Goal: Task Accomplishment & Management: Manage account settings

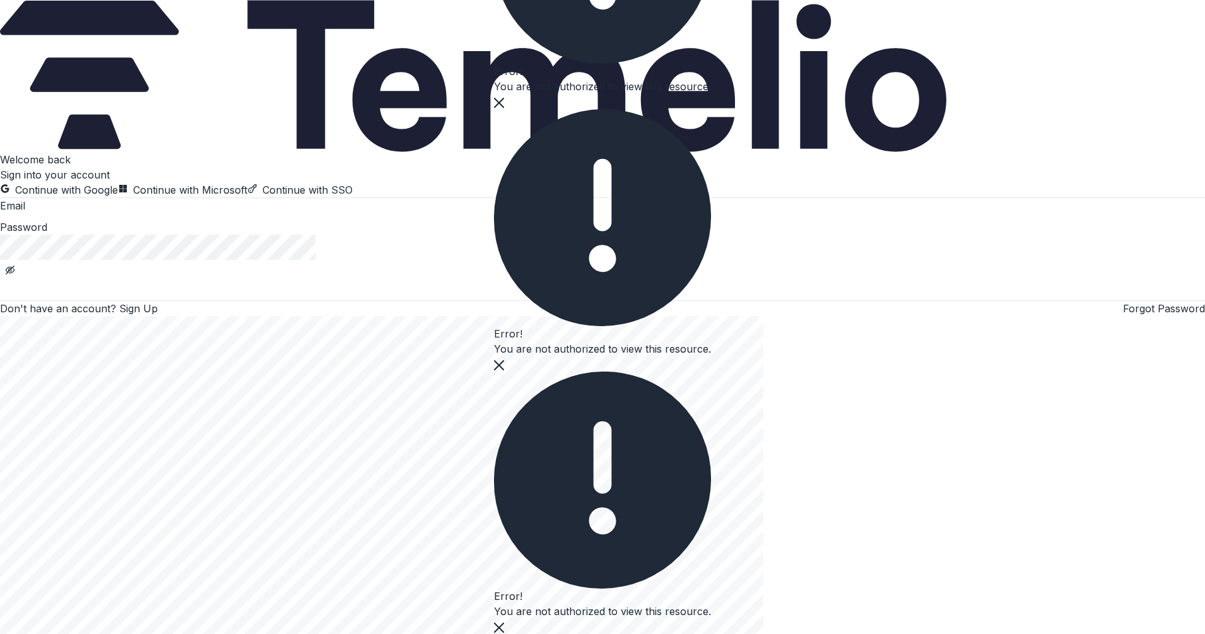
click at [126, 214] on input at bounding box center [75, 206] width 101 height 15
type input "**********"
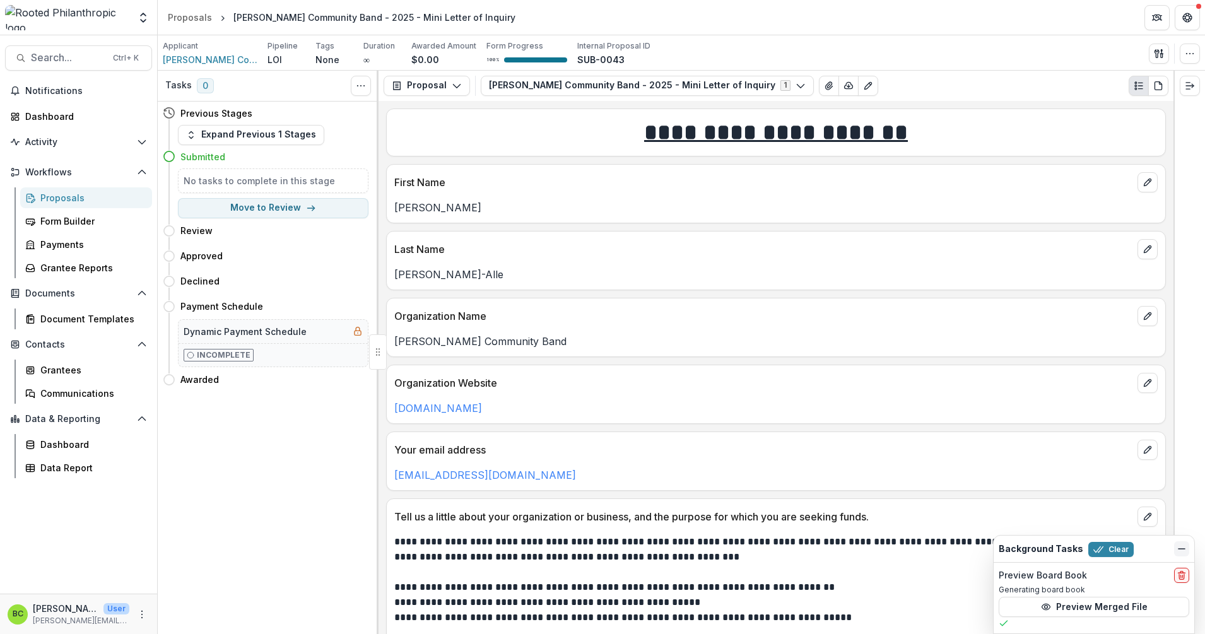
click at [1179, 547] on icon "Dismiss" at bounding box center [1181, 549] width 10 height 10
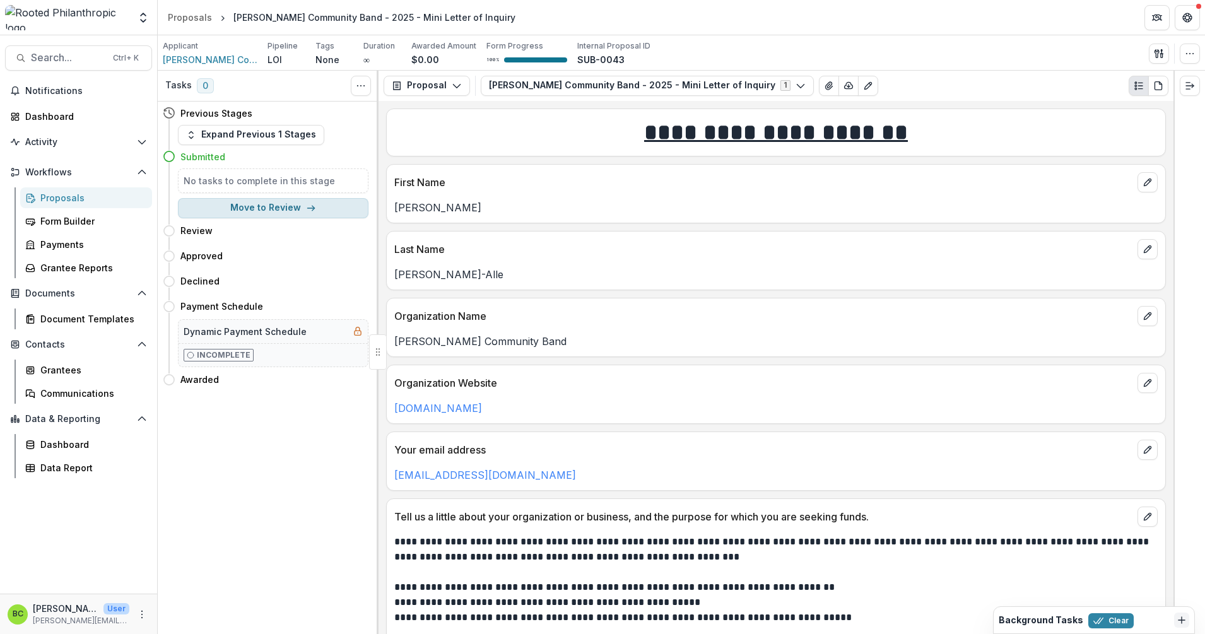
click at [259, 205] on button "Move to Review" at bounding box center [273, 208] width 190 height 20
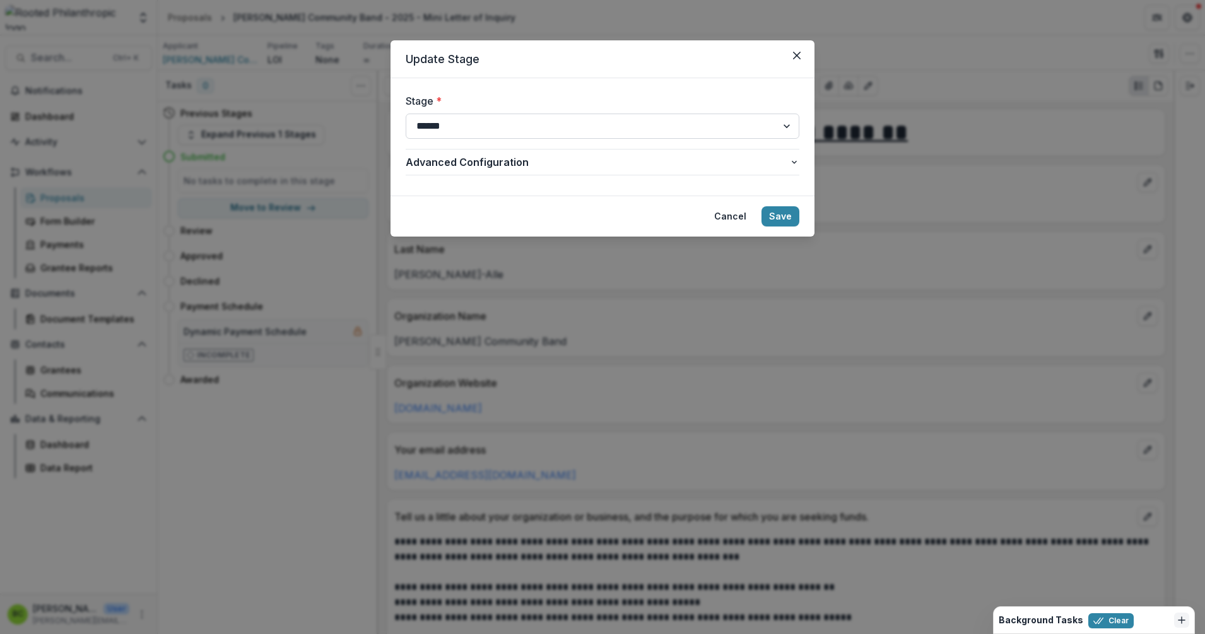
click at [463, 131] on select "**********" at bounding box center [603, 126] width 394 height 25
select select "********"
click at [406, 114] on select "**********" at bounding box center [603, 126] width 394 height 25
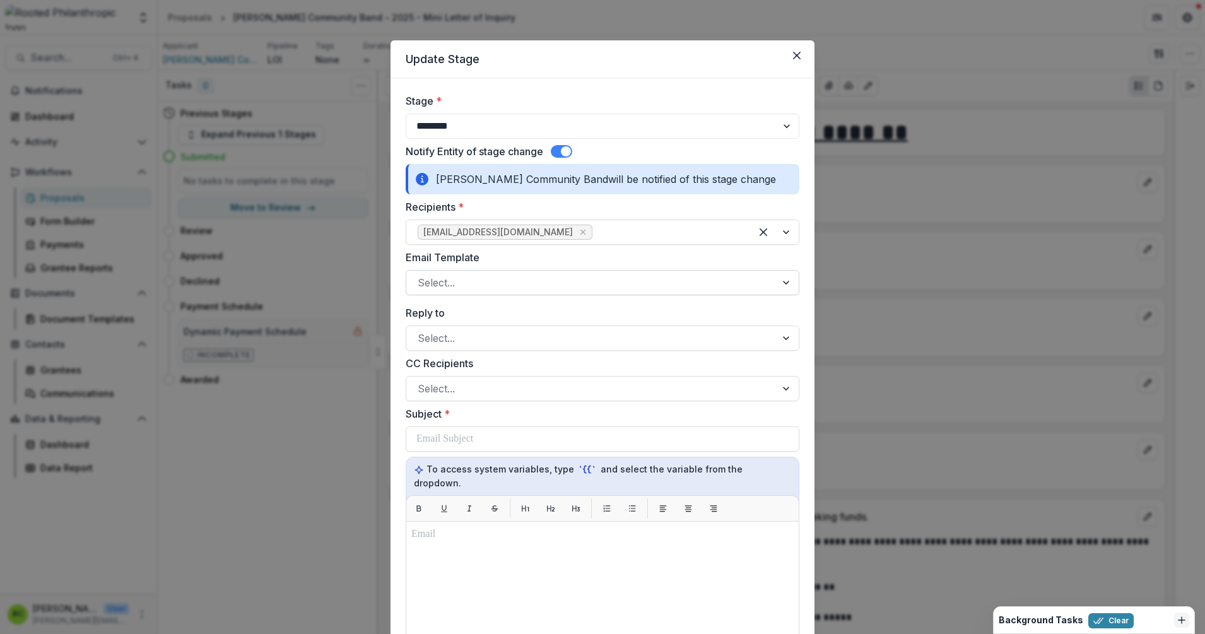
click at [507, 286] on div at bounding box center [590, 283] width 347 height 18
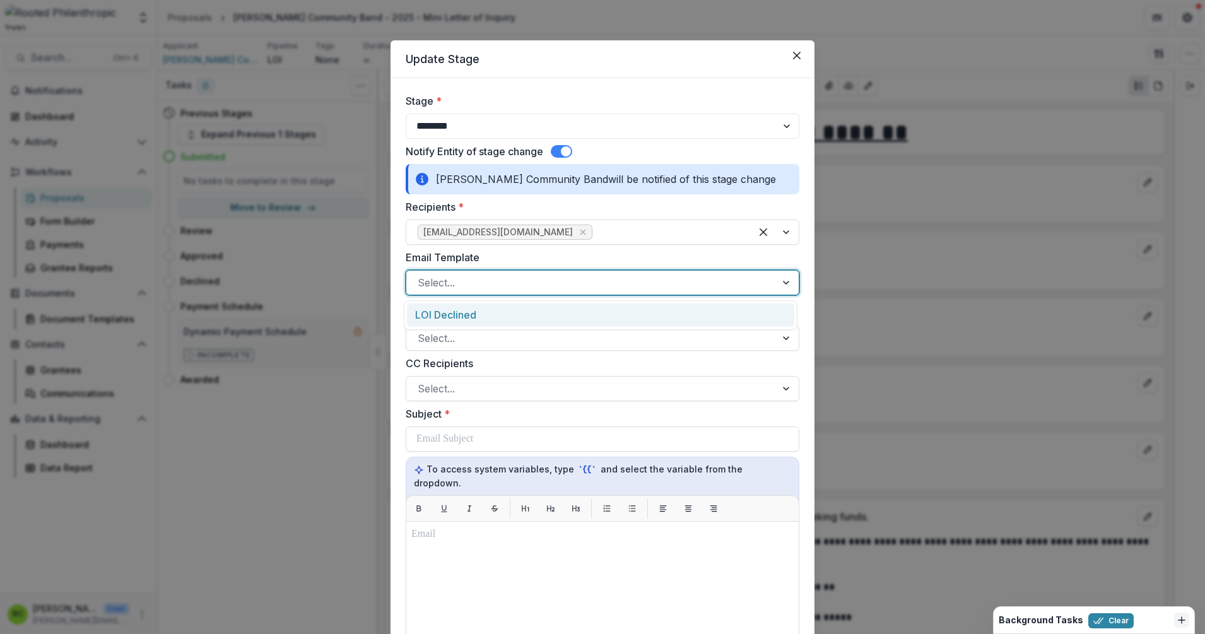
click at [506, 312] on div "LOI Declined" at bounding box center [600, 314] width 387 height 23
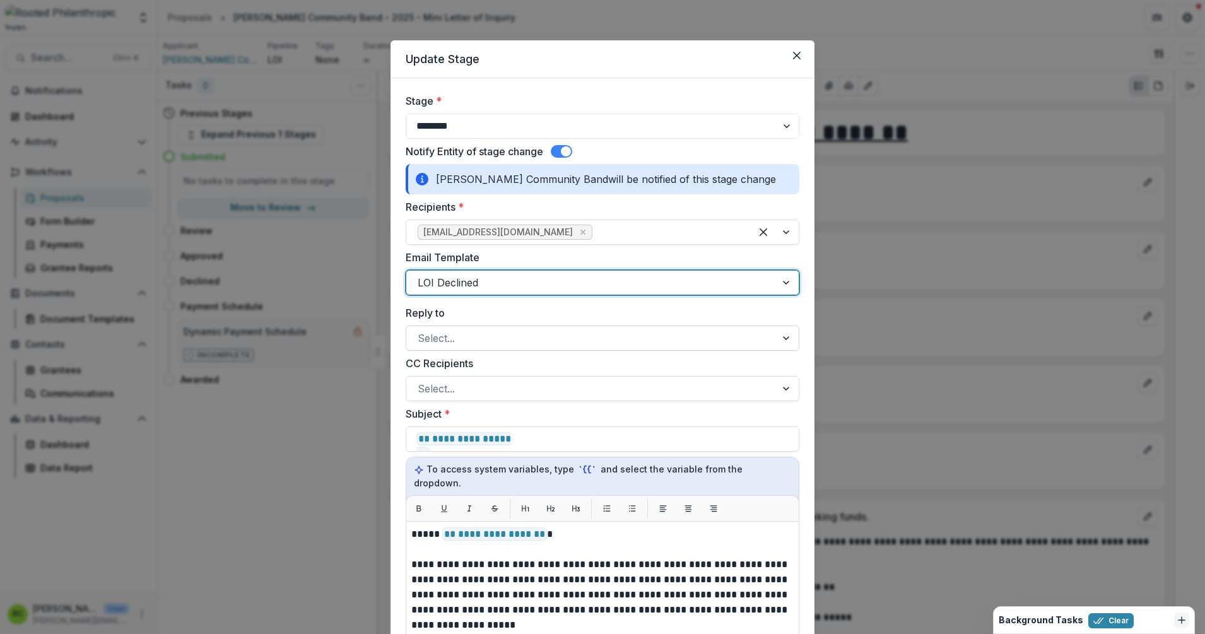
click at [481, 337] on div at bounding box center [590, 338] width 347 height 18
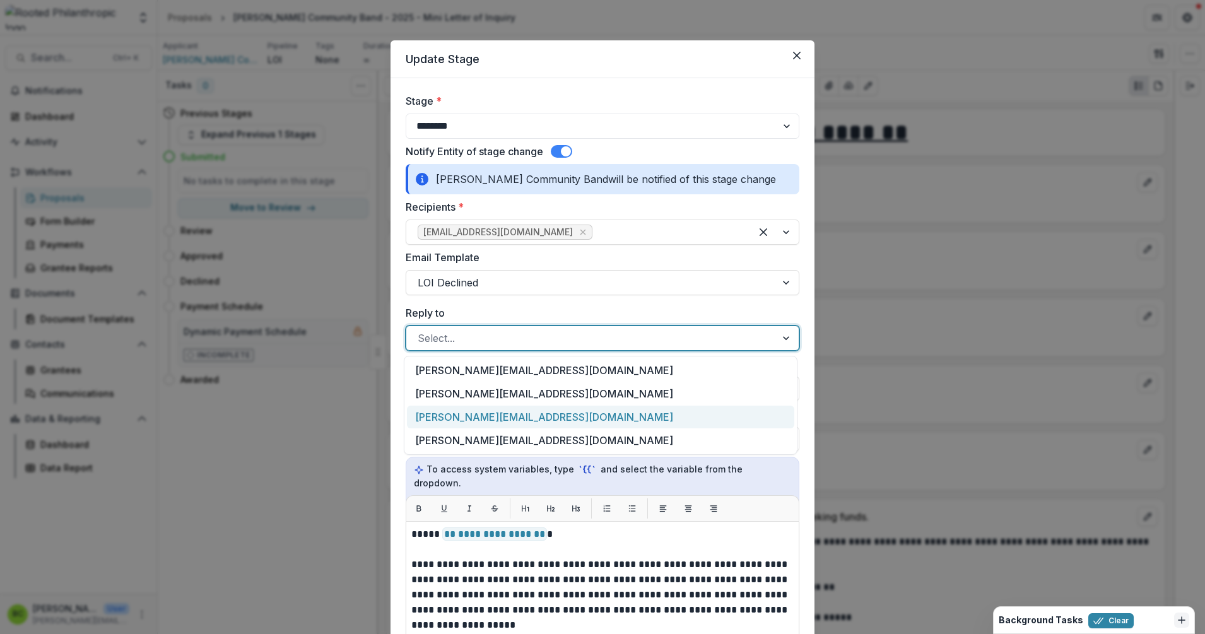
click at [477, 417] on div "[PERSON_NAME][EMAIL_ADDRESS][DOMAIN_NAME]" at bounding box center [600, 417] width 387 height 23
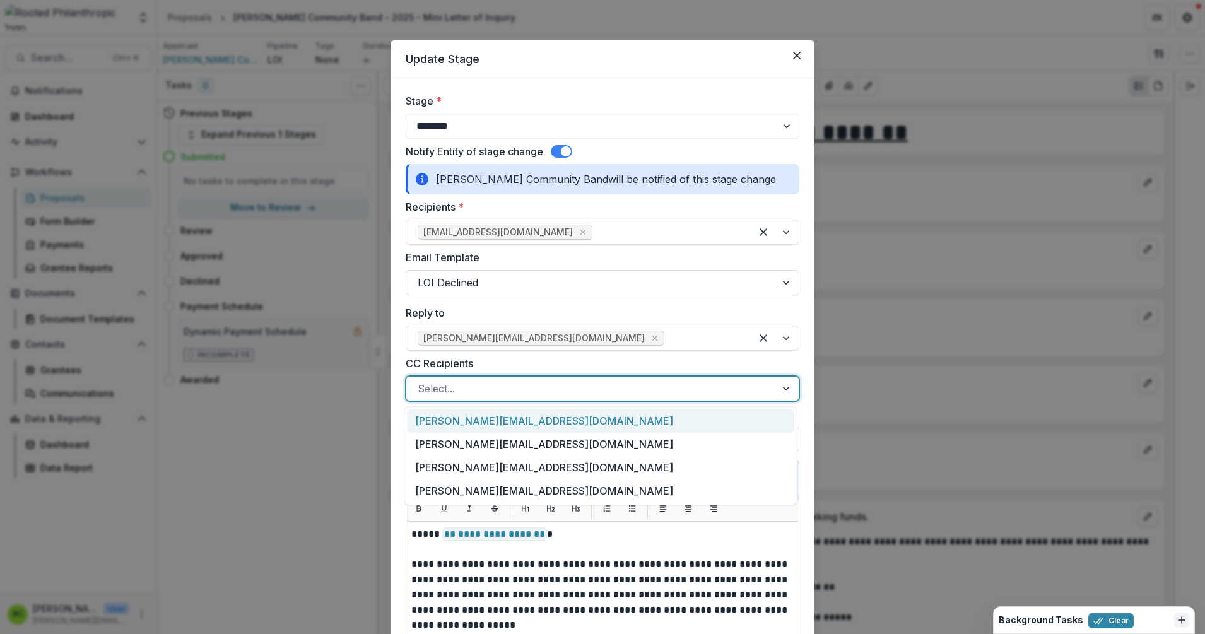
click at [486, 383] on div at bounding box center [590, 389] width 347 height 18
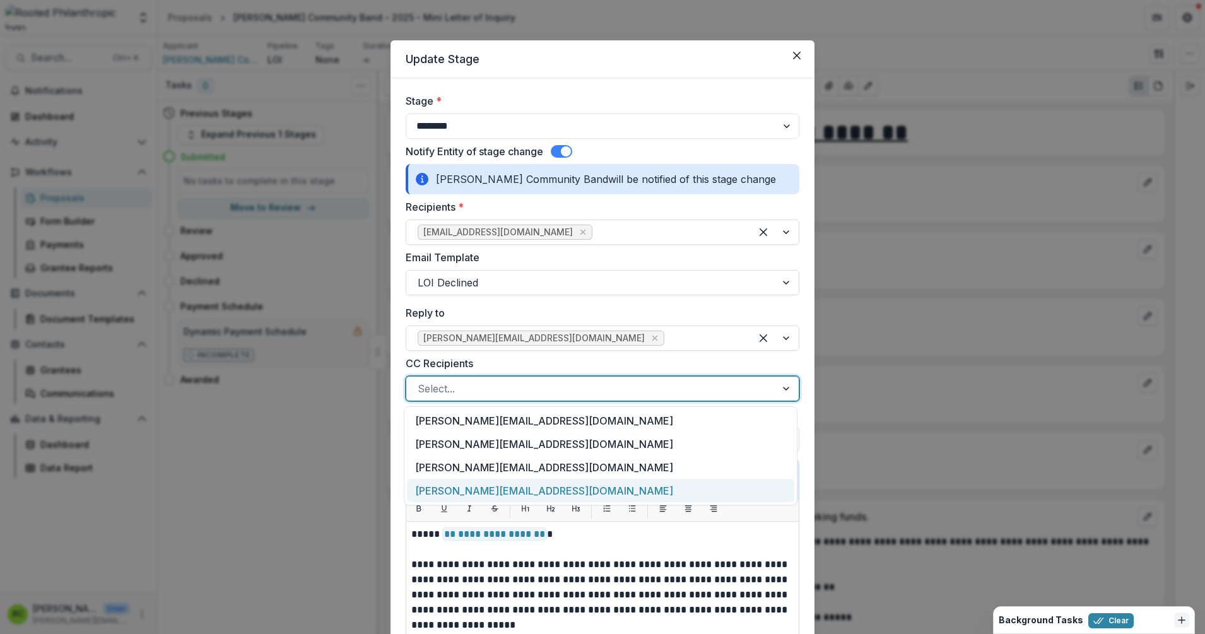
click at [487, 484] on div "[PERSON_NAME][EMAIL_ADDRESS][DOMAIN_NAME]" at bounding box center [600, 490] width 387 height 23
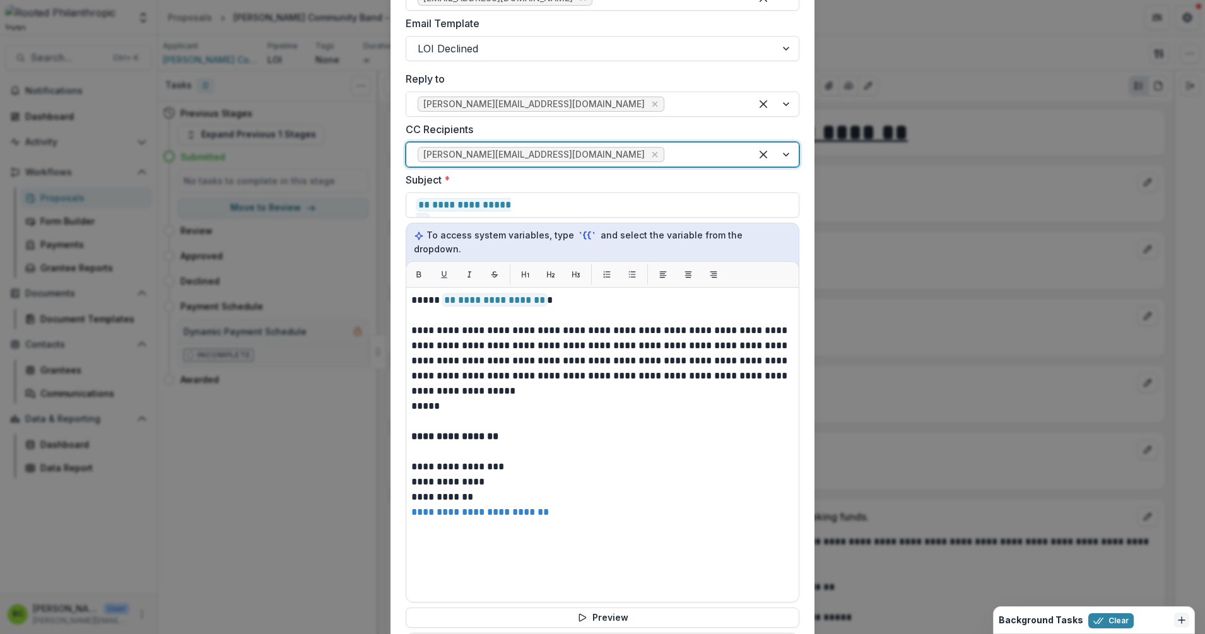
scroll to position [236, 0]
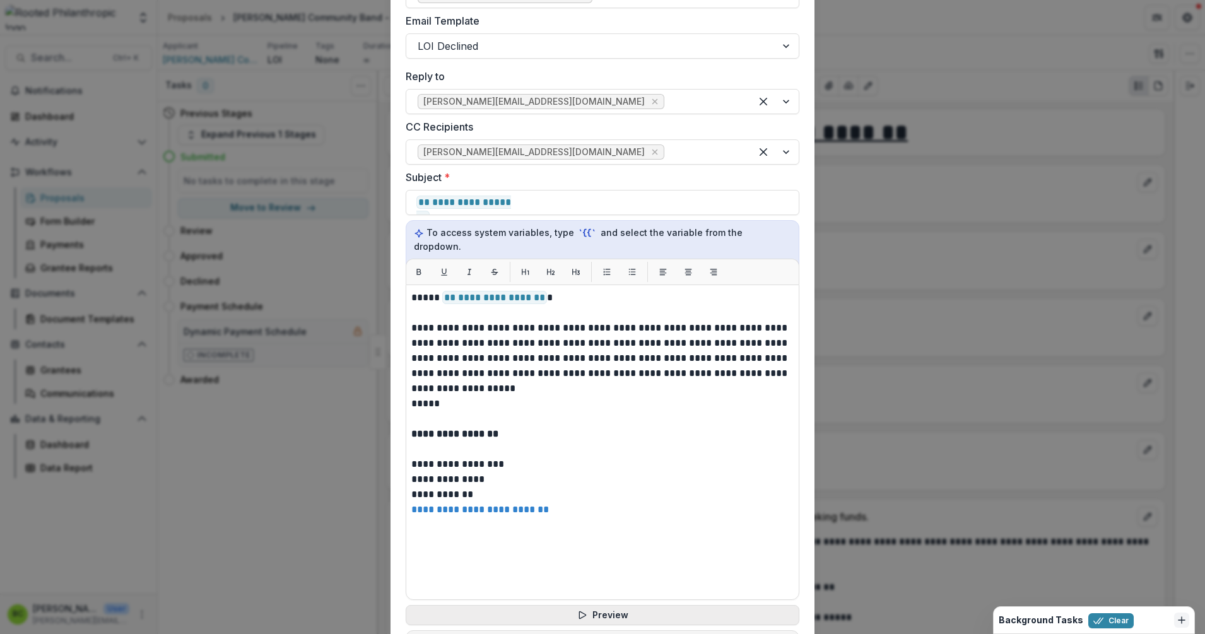
click at [605, 605] on button "Preview" at bounding box center [603, 615] width 394 height 20
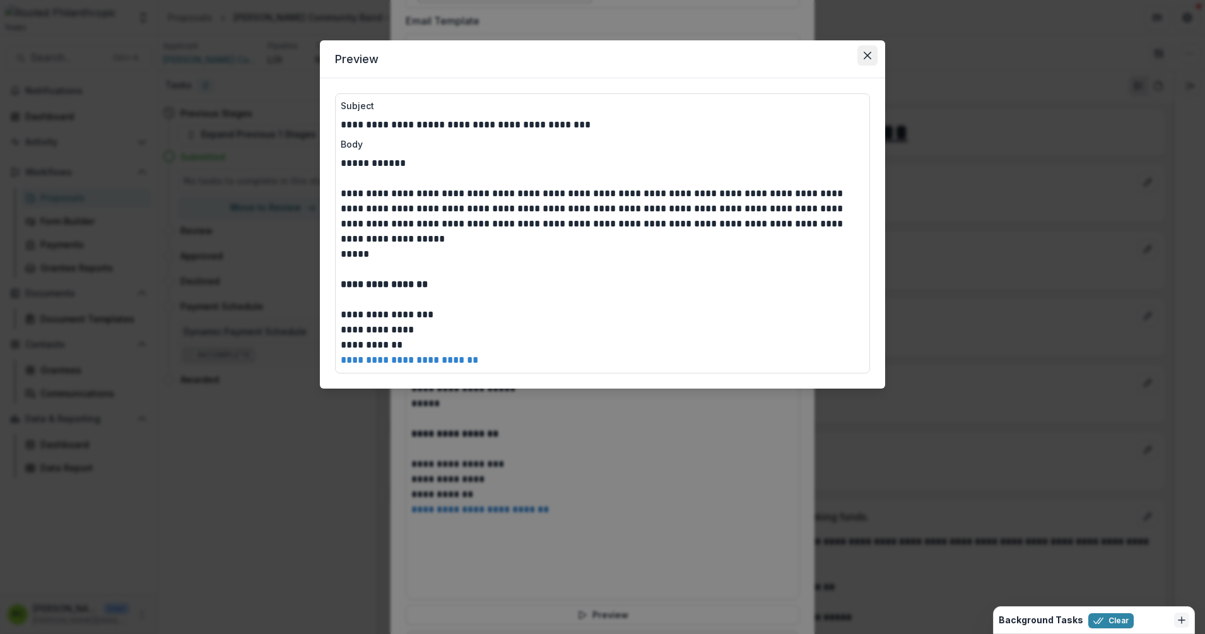
click at [865, 50] on button "Close" at bounding box center [867, 55] width 20 height 20
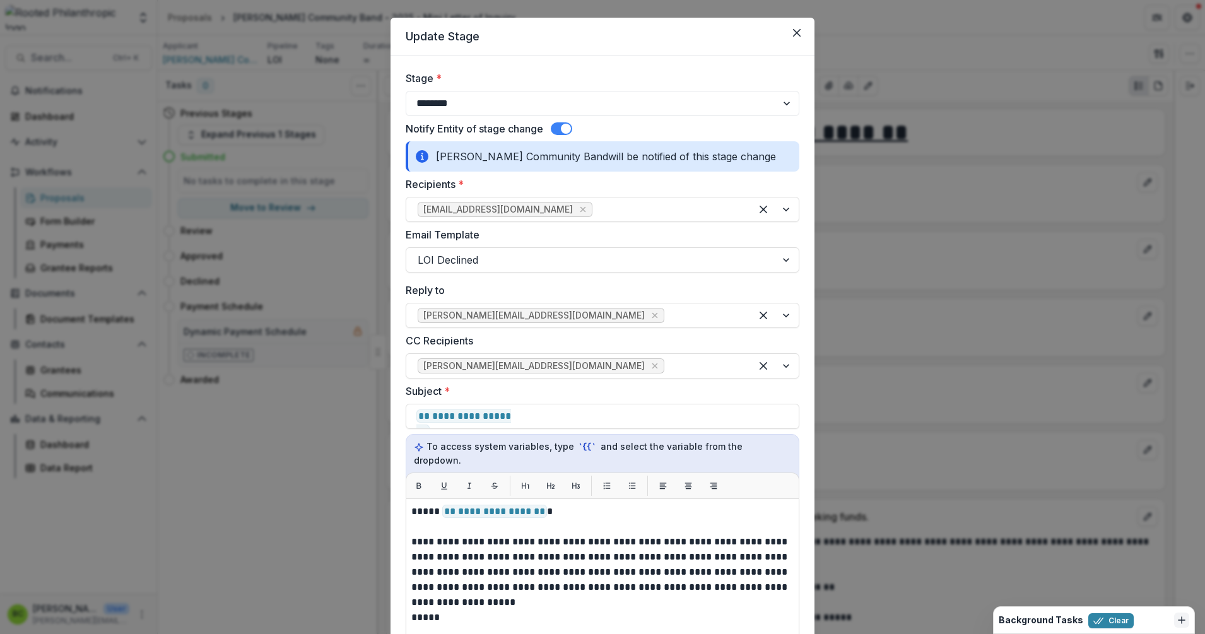
scroll to position [0, 0]
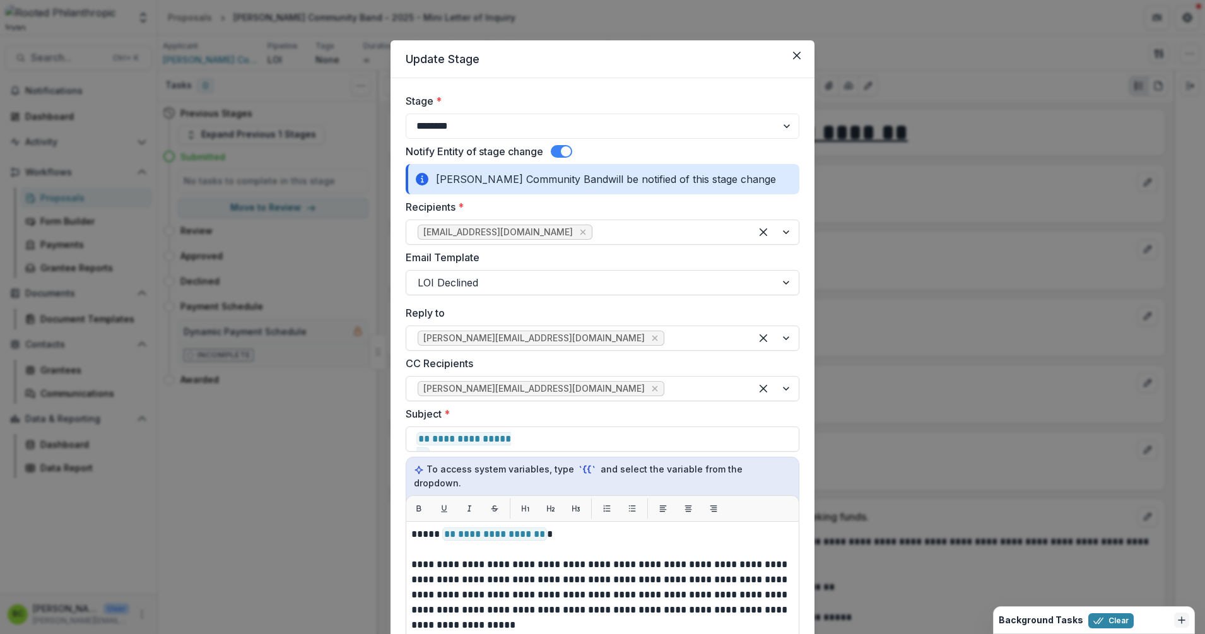
drag, startPoint x: 740, startPoint y: 50, endPoint x: 609, endPoint y: 38, distance: 131.7
click at [609, 38] on div "**********" at bounding box center [602, 317] width 1205 height 634
click at [529, 527] on span "**********" at bounding box center [494, 533] width 105 height 13
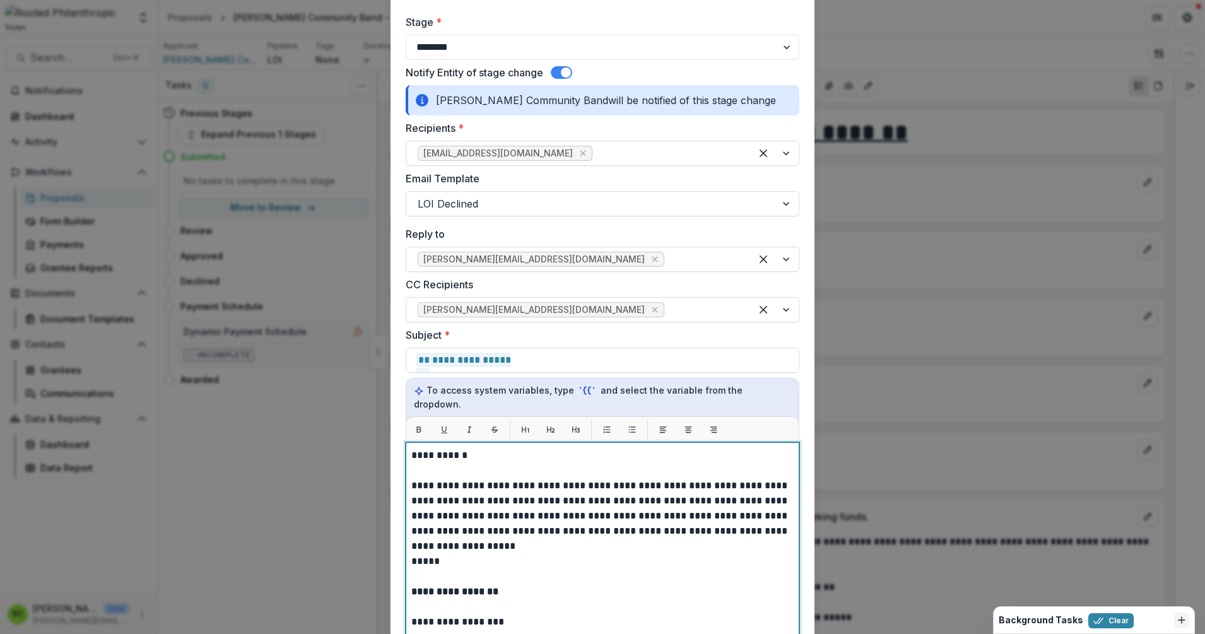
scroll to position [158, 0]
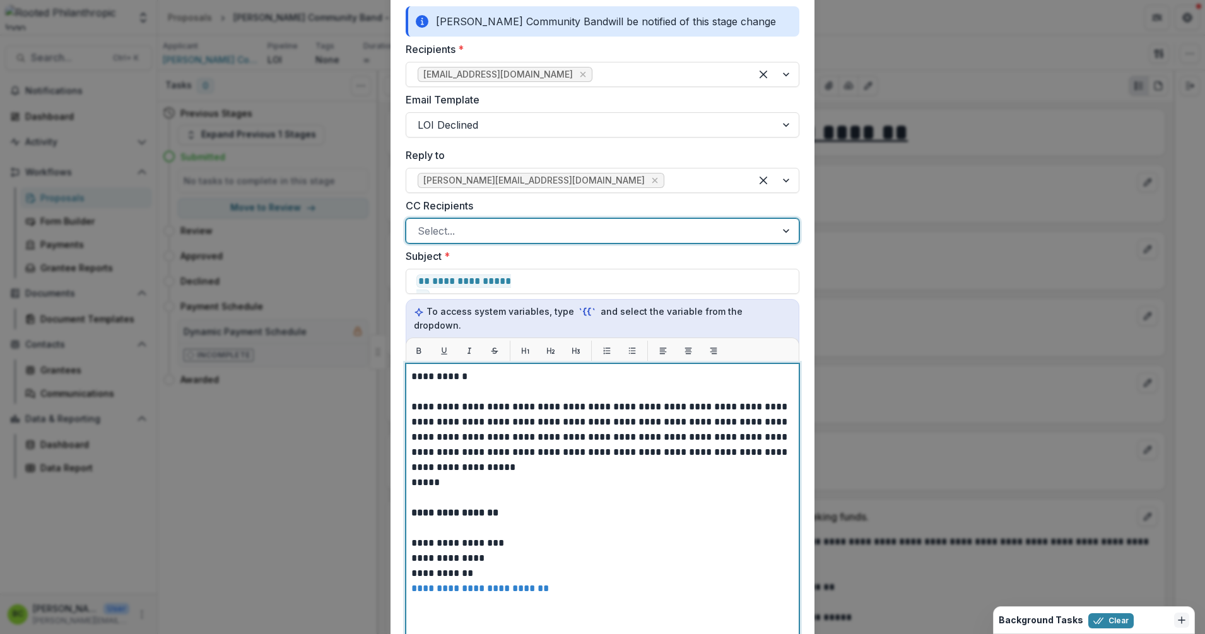
click at [585, 427] on p "**********" at bounding box center [602, 429] width 382 height 61
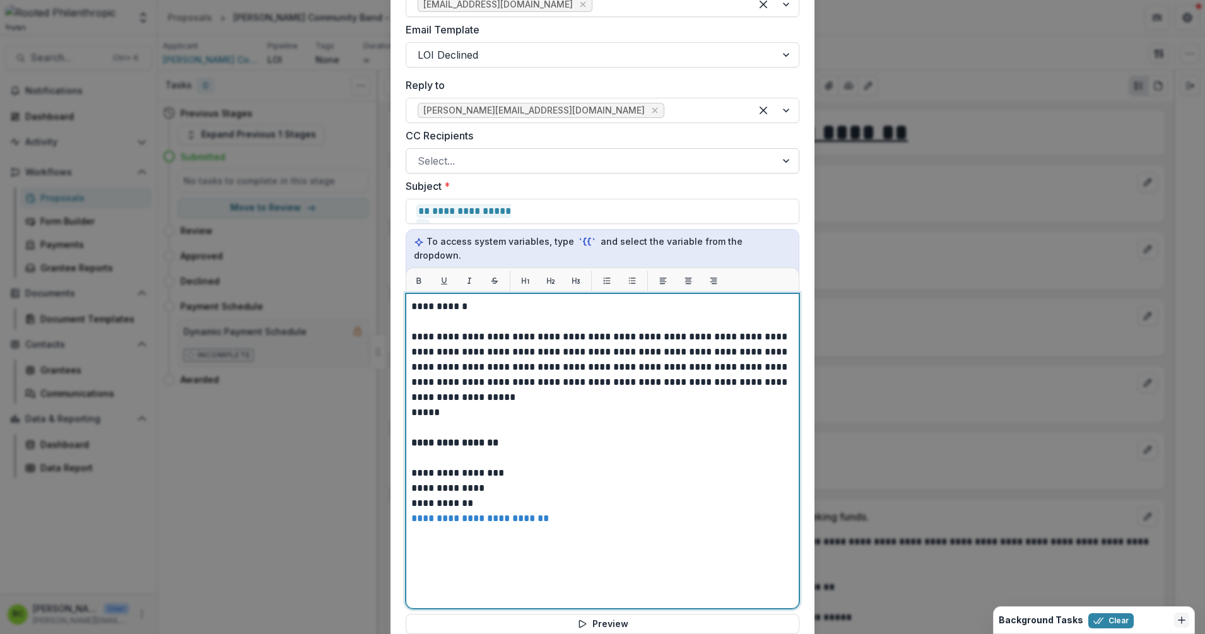
scroll to position [236, 0]
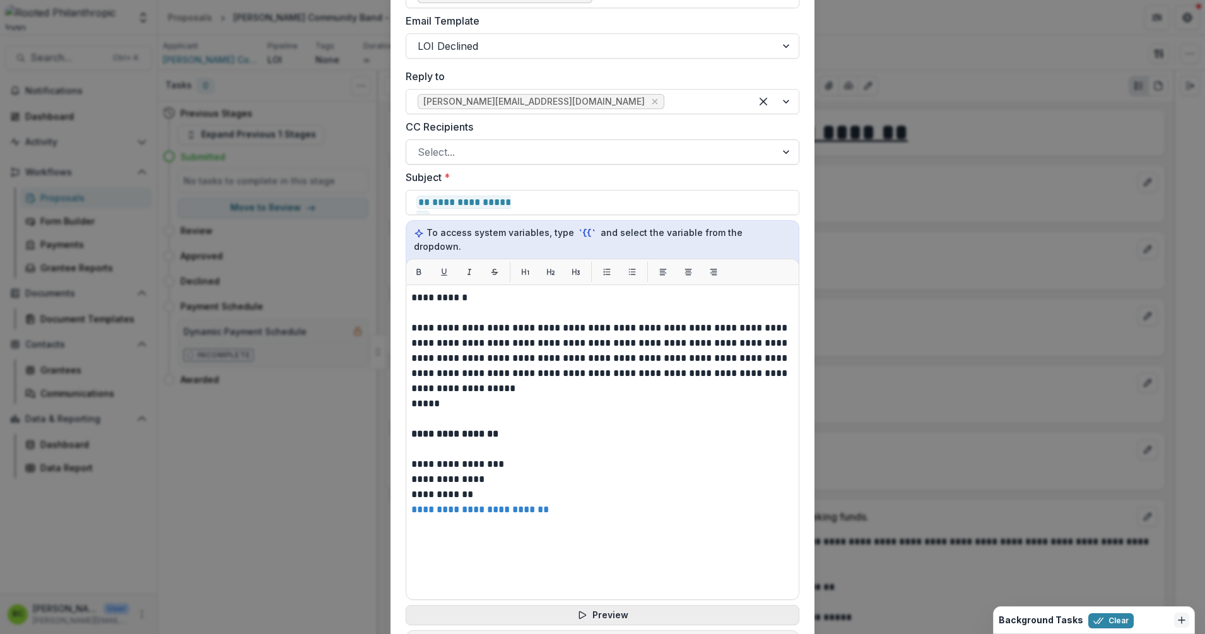
click at [621, 605] on button "Preview" at bounding box center [603, 615] width 394 height 20
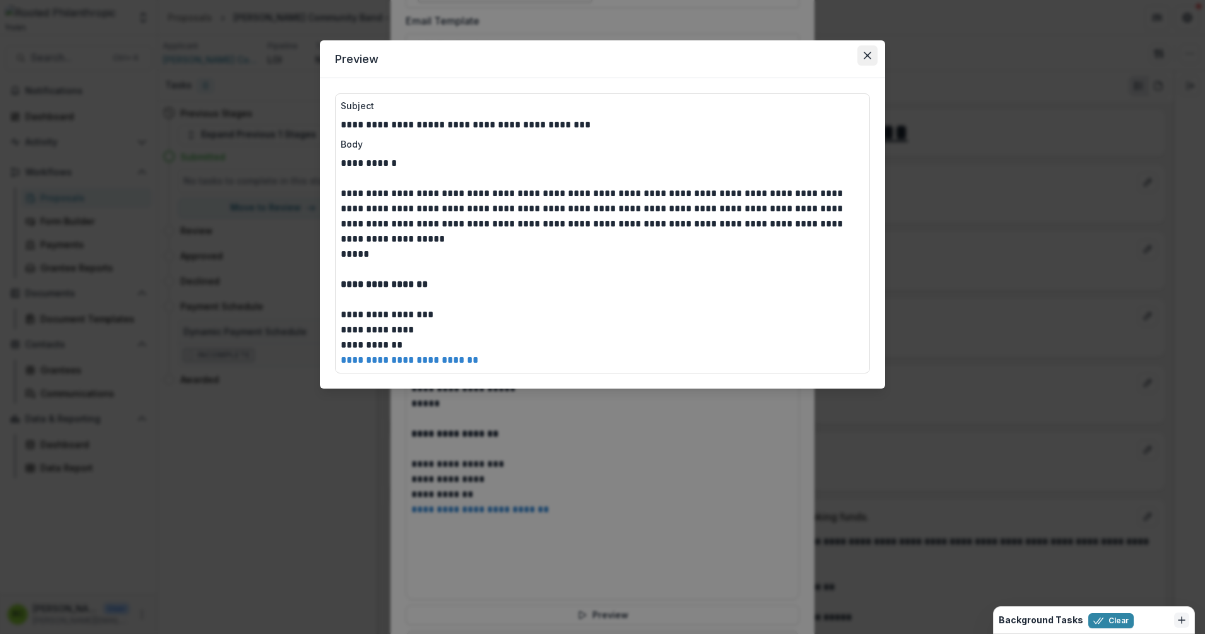
click at [862, 54] on button "Close" at bounding box center [867, 55] width 20 height 20
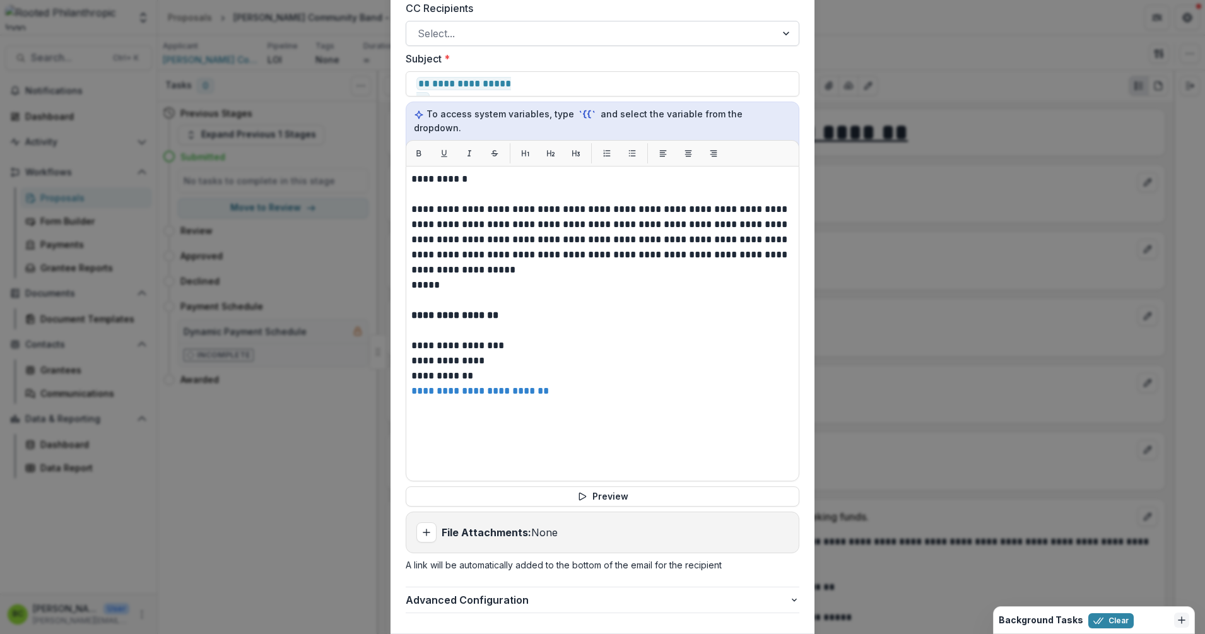
scroll to position [394, 0]
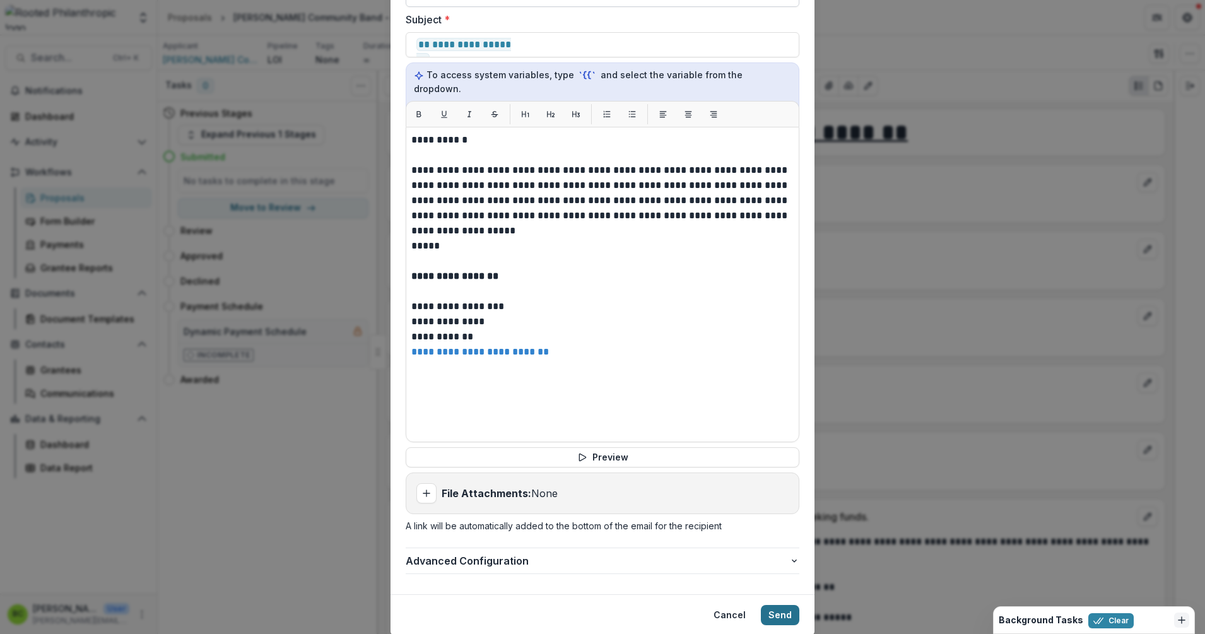
click at [776, 605] on button "Send" at bounding box center [780, 615] width 38 height 20
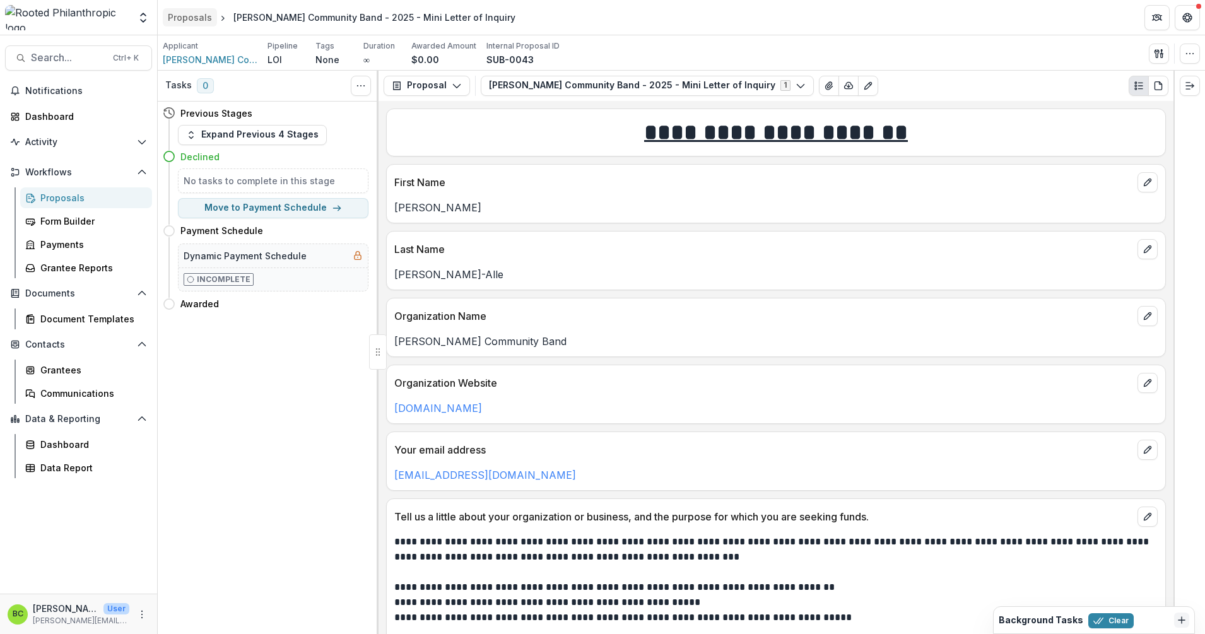
click at [194, 16] on div "Proposals" at bounding box center [190, 17] width 44 height 13
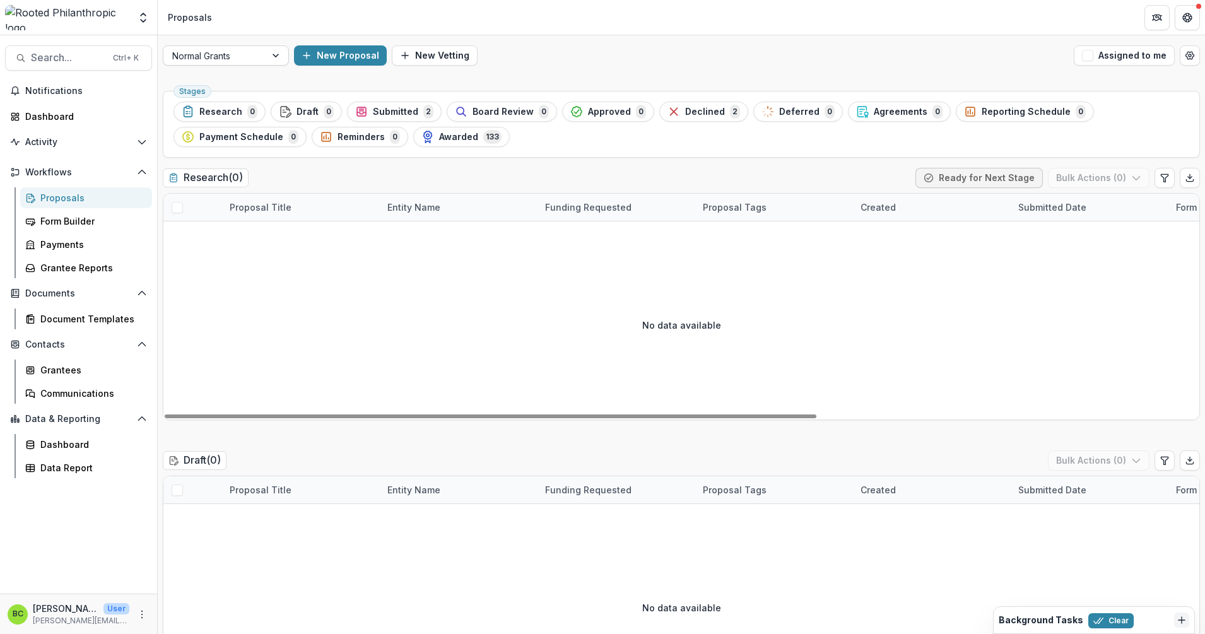
click at [273, 47] on div at bounding box center [277, 55] width 23 height 19
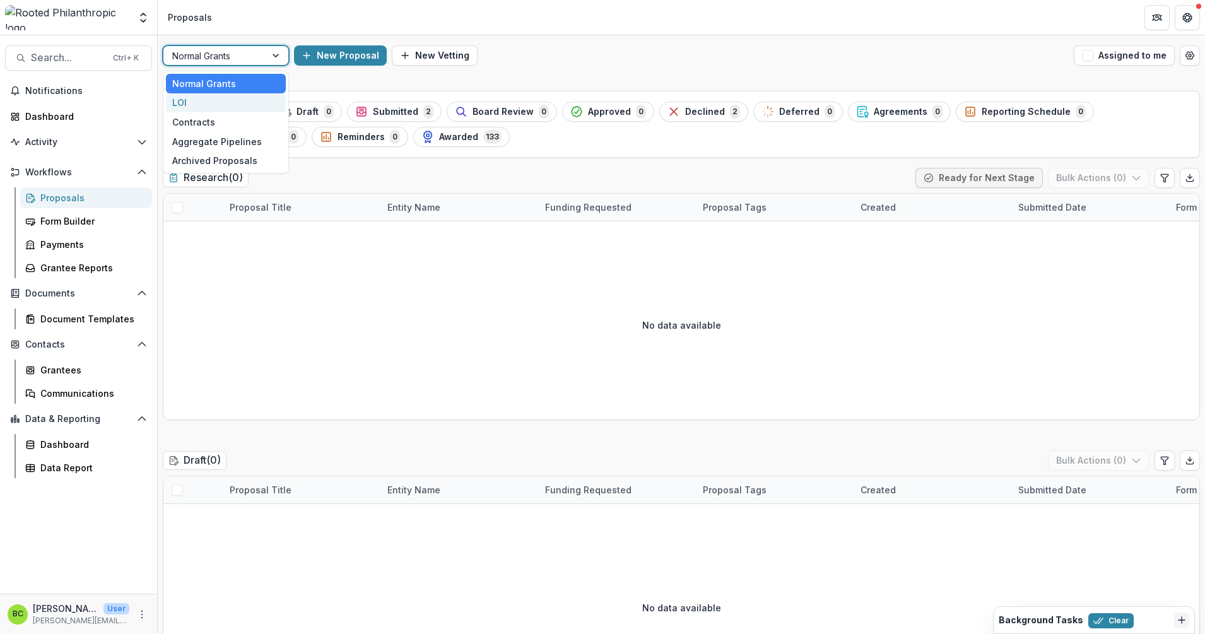
click at [251, 96] on div "LOI" at bounding box center [226, 103] width 120 height 20
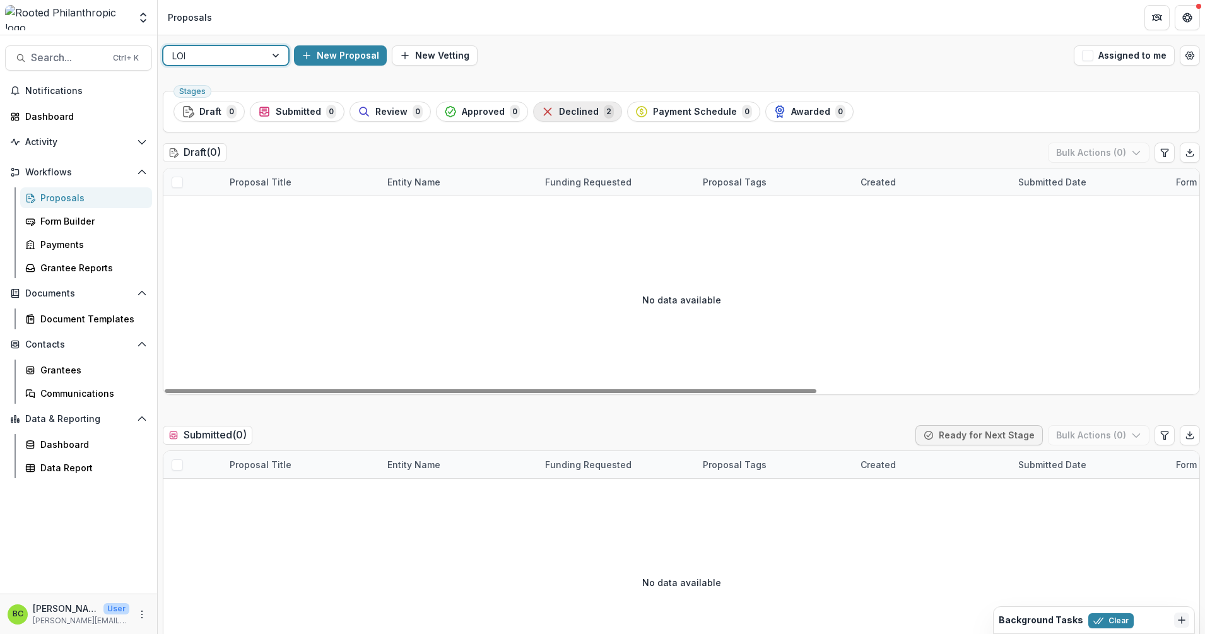
click at [571, 102] on button "Declined 2" at bounding box center [577, 112] width 89 height 20
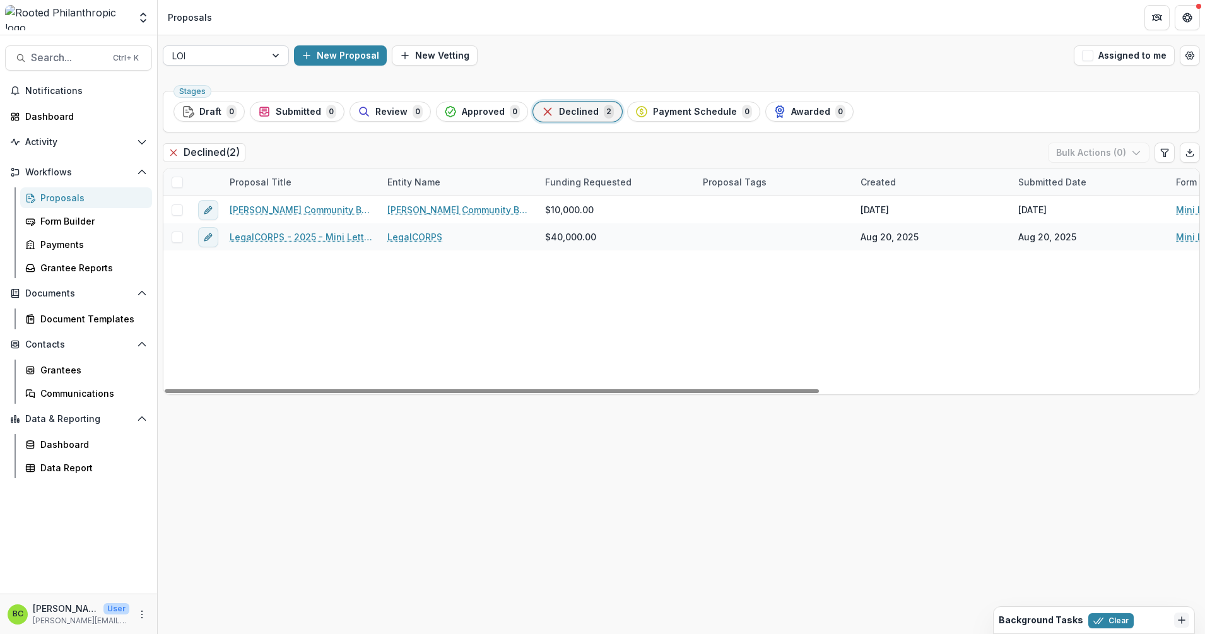
click at [283, 52] on div at bounding box center [277, 55] width 23 height 19
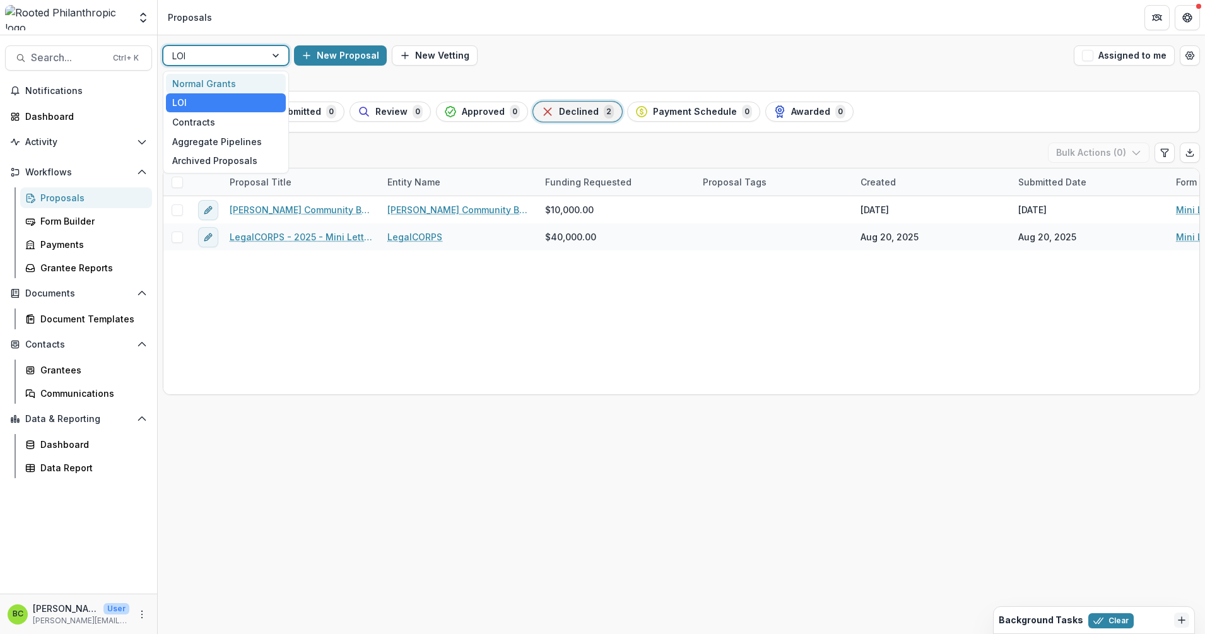
click at [251, 83] on div "Normal Grants" at bounding box center [226, 84] width 120 height 20
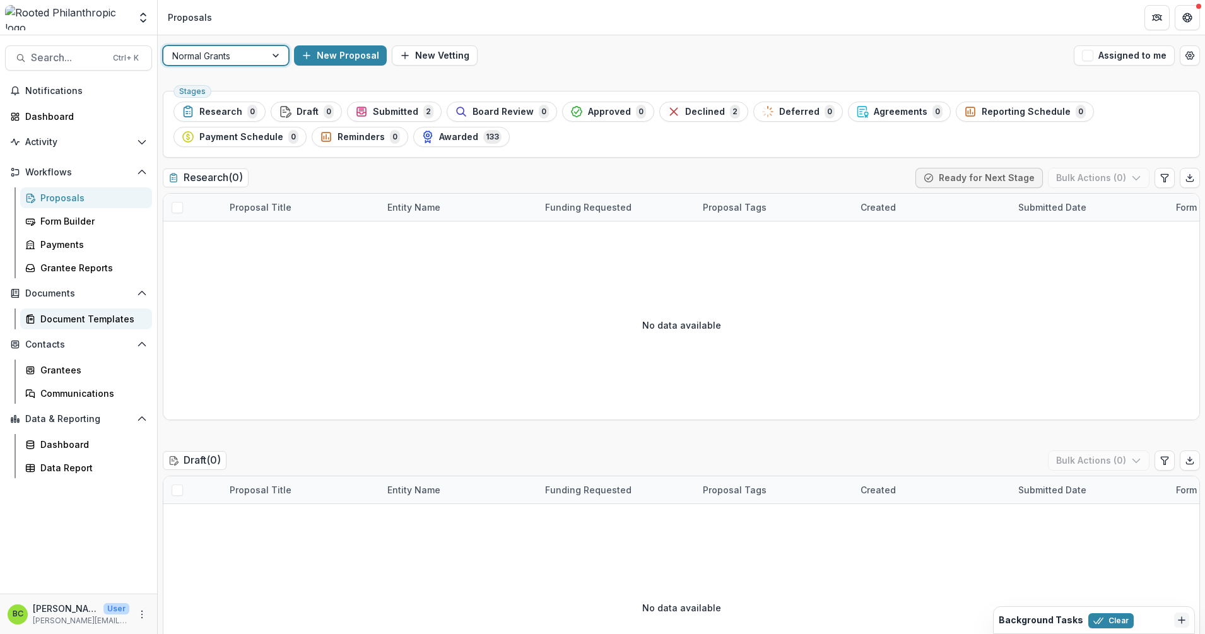
click at [65, 318] on div "Document Templates" at bounding box center [91, 318] width 102 height 13
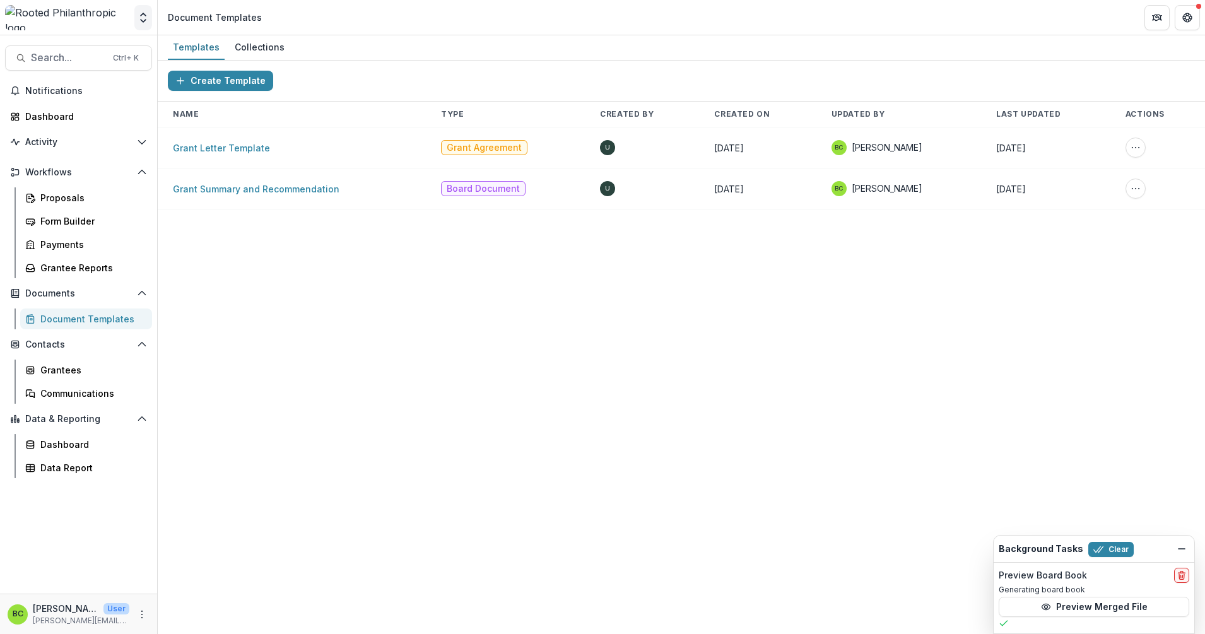
click at [143, 13] on polyline "Open entity switcher" at bounding box center [143, 14] width 5 height 3
click at [96, 134] on link "Admin Settings" at bounding box center [75, 141] width 159 height 21
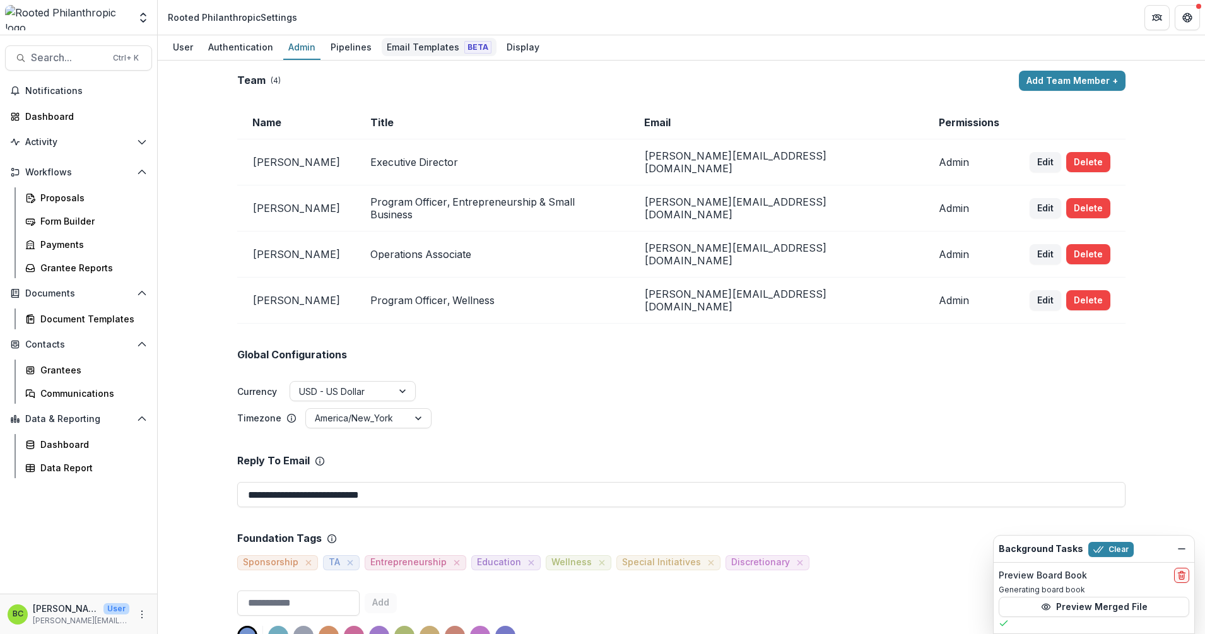
click at [394, 52] on div "Email Templates Beta" at bounding box center [439, 47] width 115 height 18
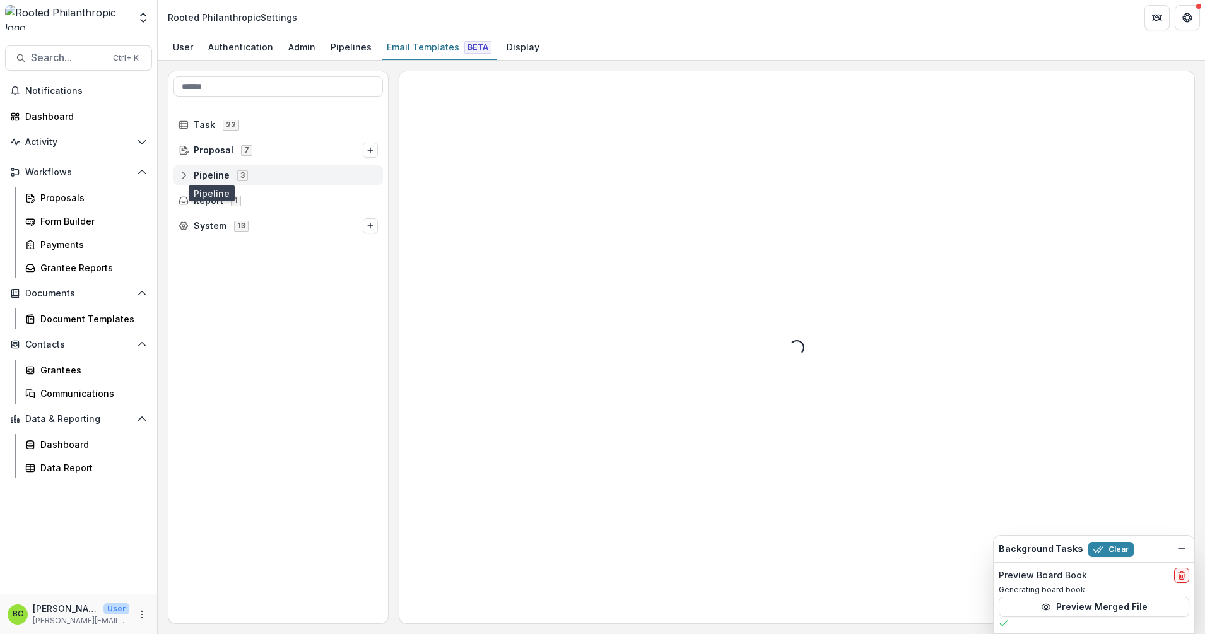
click at [211, 173] on span "Pipeline" at bounding box center [212, 175] width 36 height 11
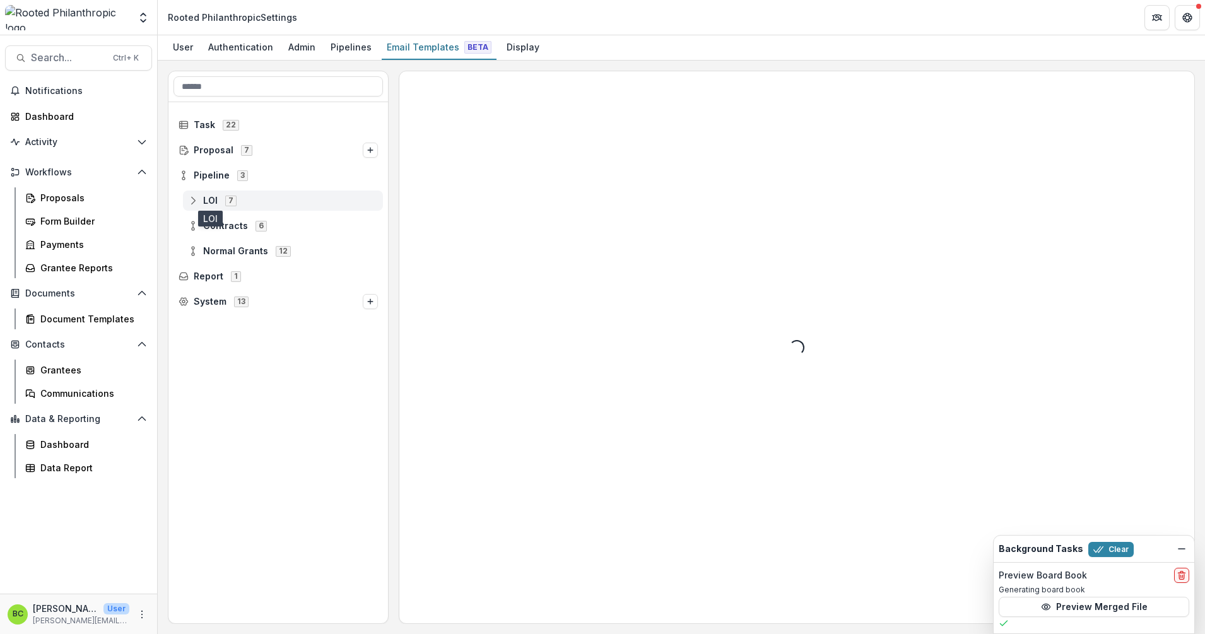
click at [209, 197] on span "LOI" at bounding box center [210, 201] width 15 height 11
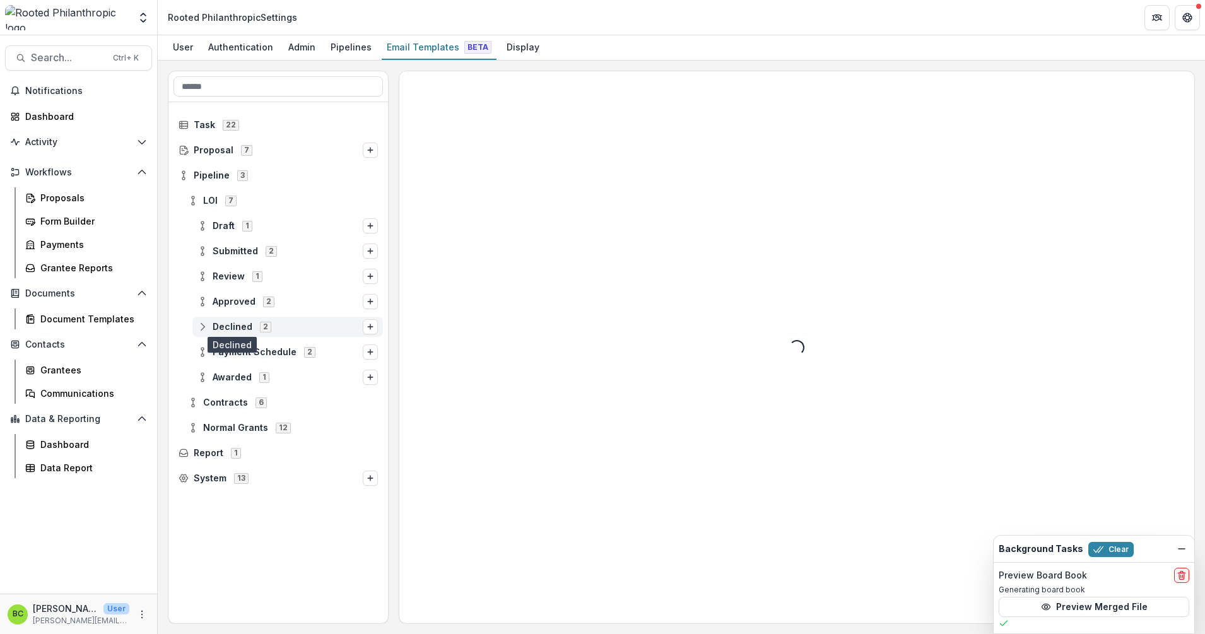
click at [236, 324] on span "Declined" at bounding box center [233, 327] width 40 height 11
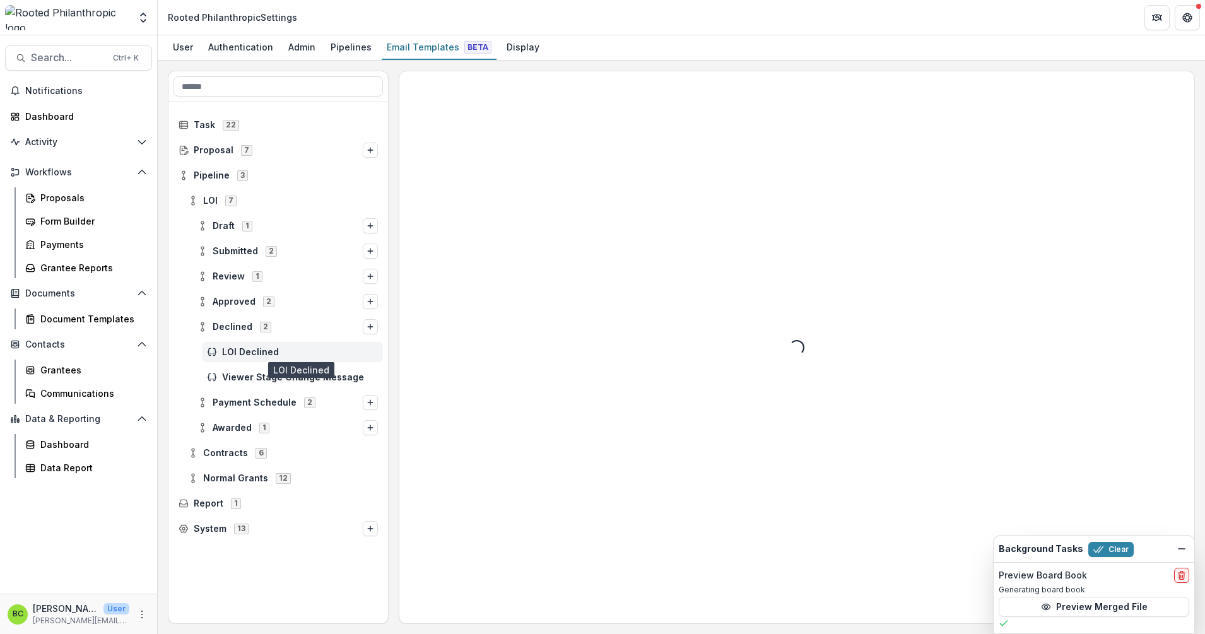
click at [255, 354] on span "LOI Declined" at bounding box center [300, 352] width 156 height 11
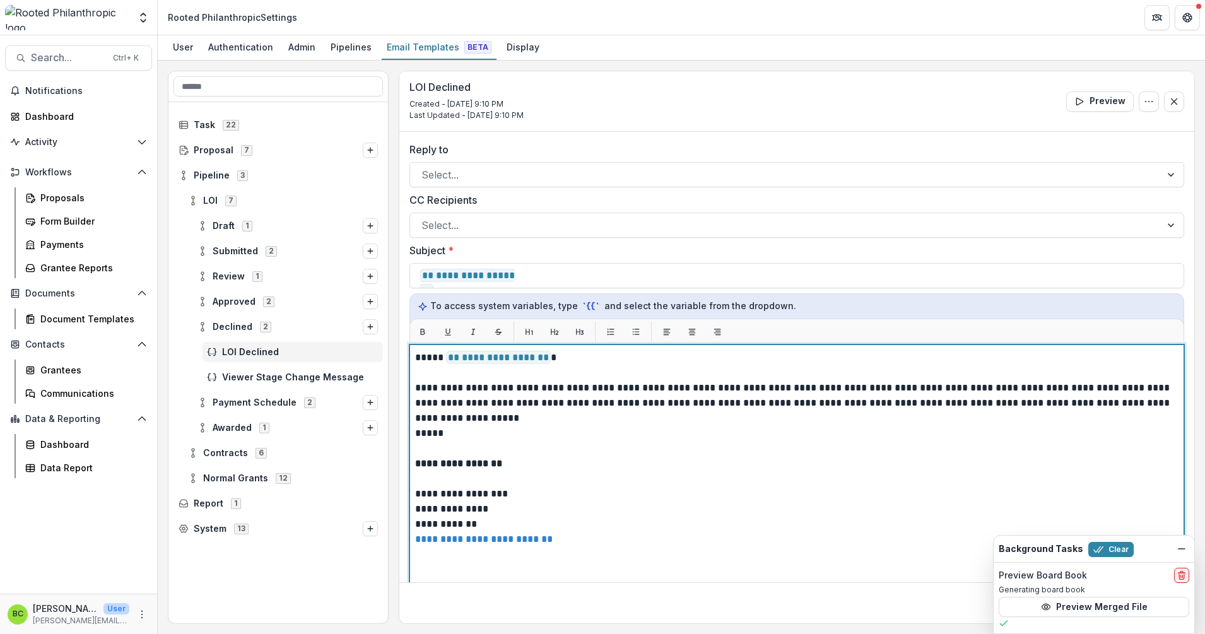
click at [536, 361] on p "**********" at bounding box center [794, 357] width 759 height 15
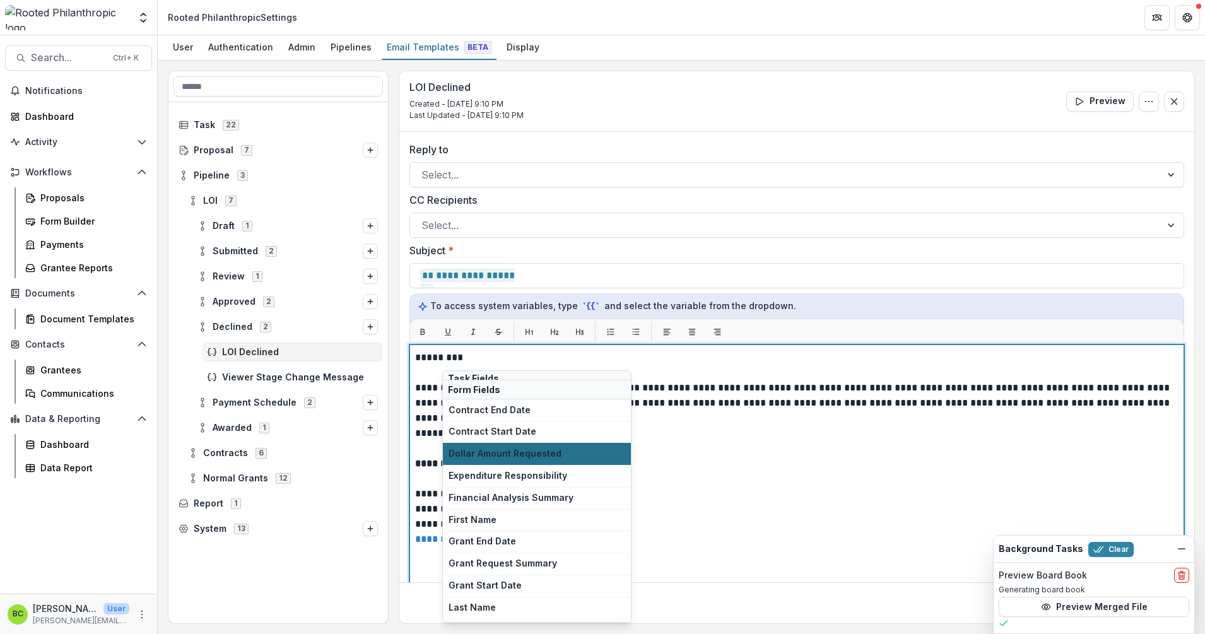
scroll to position [394, 0]
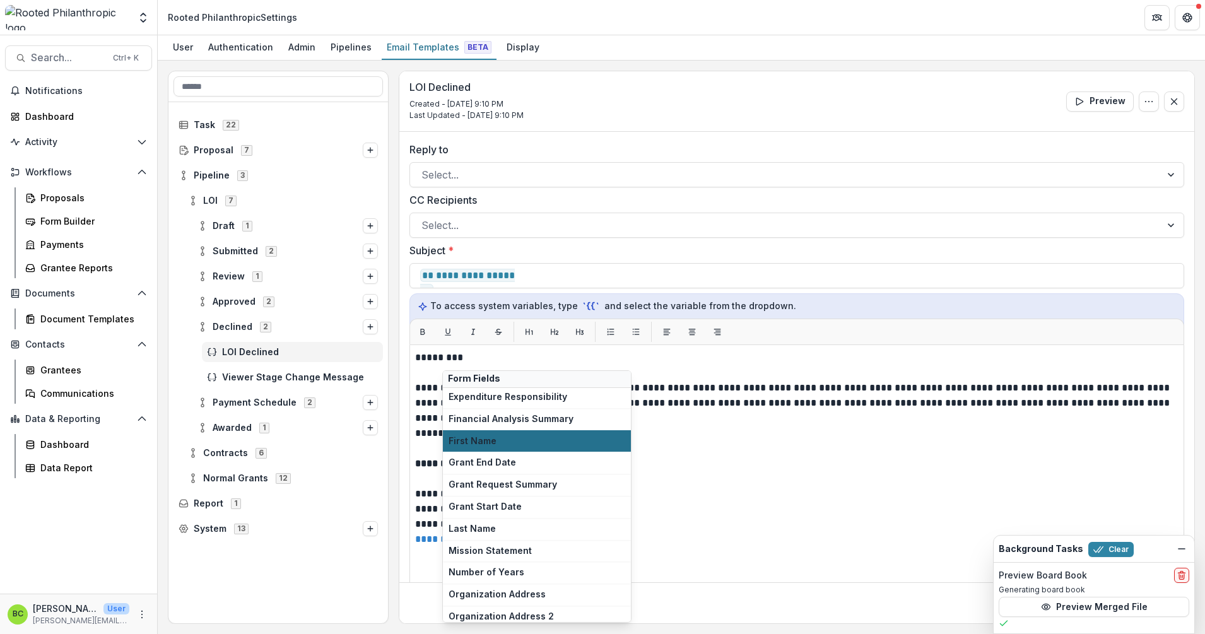
click at [517, 447] on button "First Name" at bounding box center [537, 441] width 188 height 22
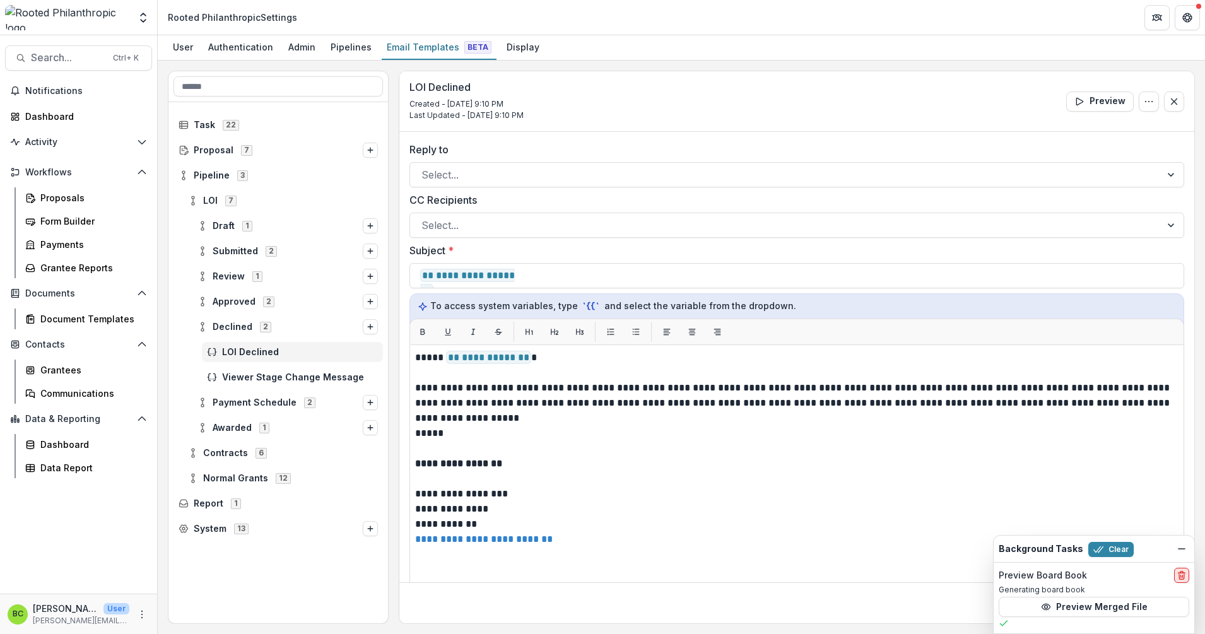
click at [1182, 572] on icon "delete" at bounding box center [1181, 575] width 10 height 10
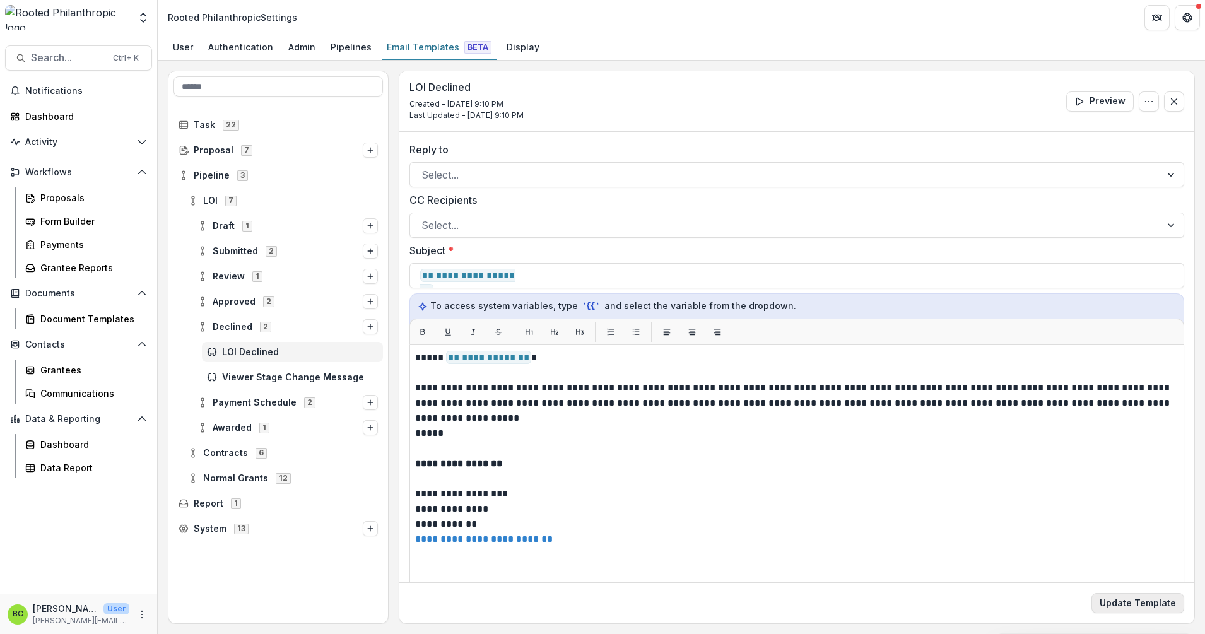
click at [1157, 600] on button "Update Template" at bounding box center [1137, 603] width 93 height 20
click at [259, 350] on span "Viewer Stage Change Message" at bounding box center [300, 352] width 156 height 11
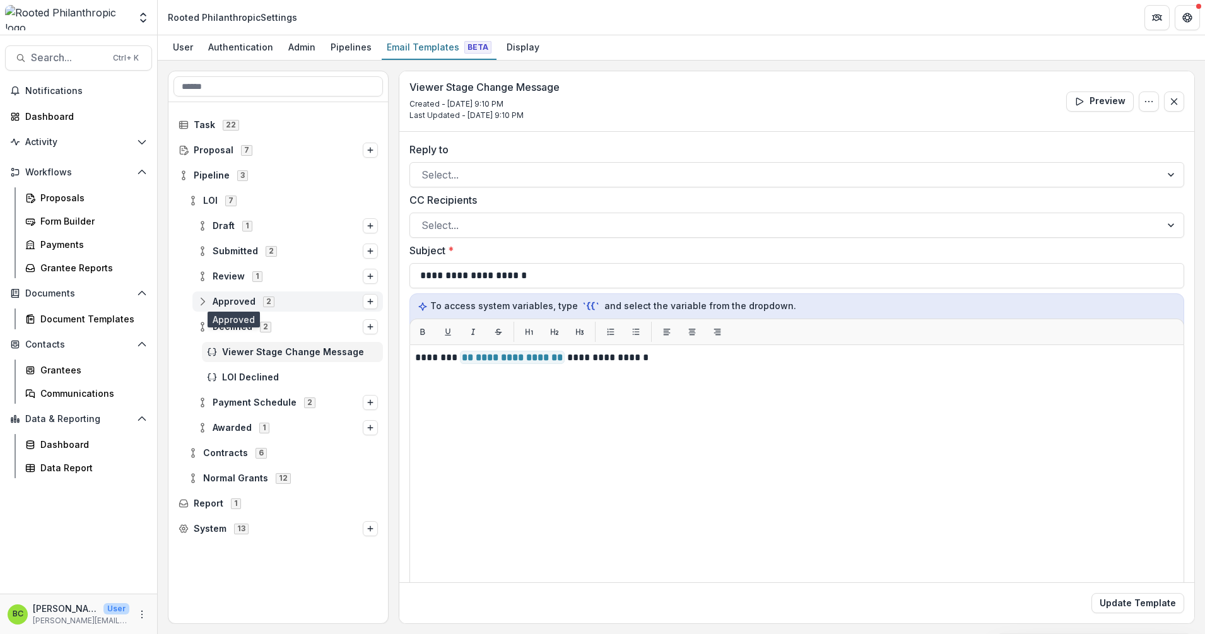
click at [231, 303] on span "Approved" at bounding box center [234, 301] width 43 height 11
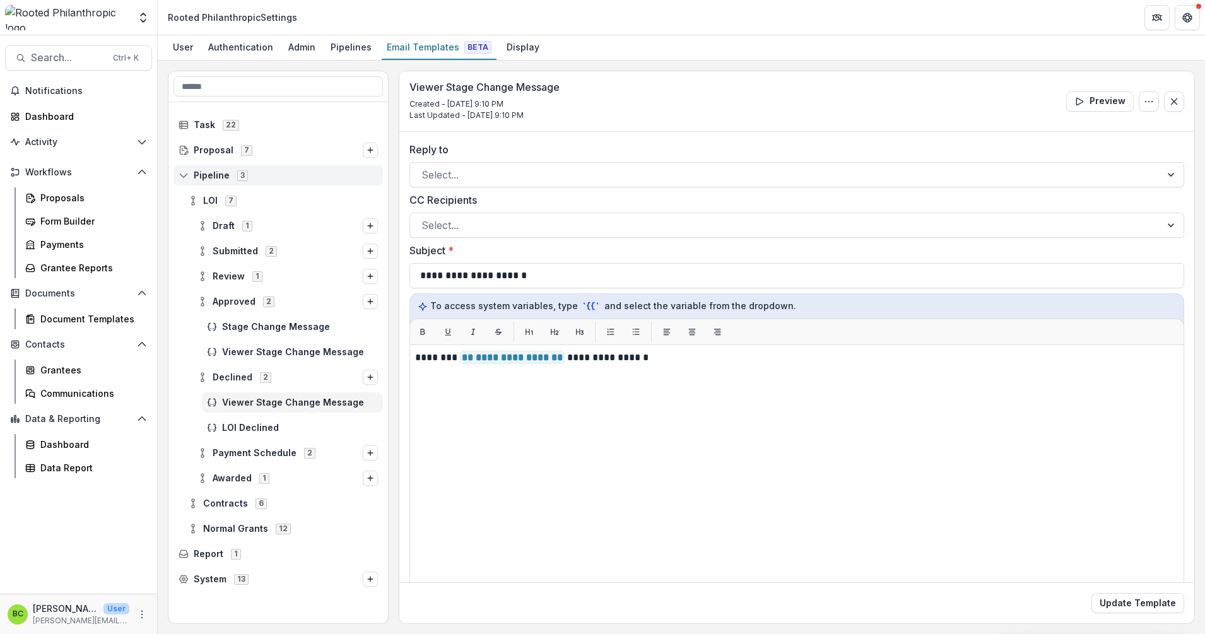
click at [215, 170] on span "Pipeline" at bounding box center [212, 175] width 36 height 11
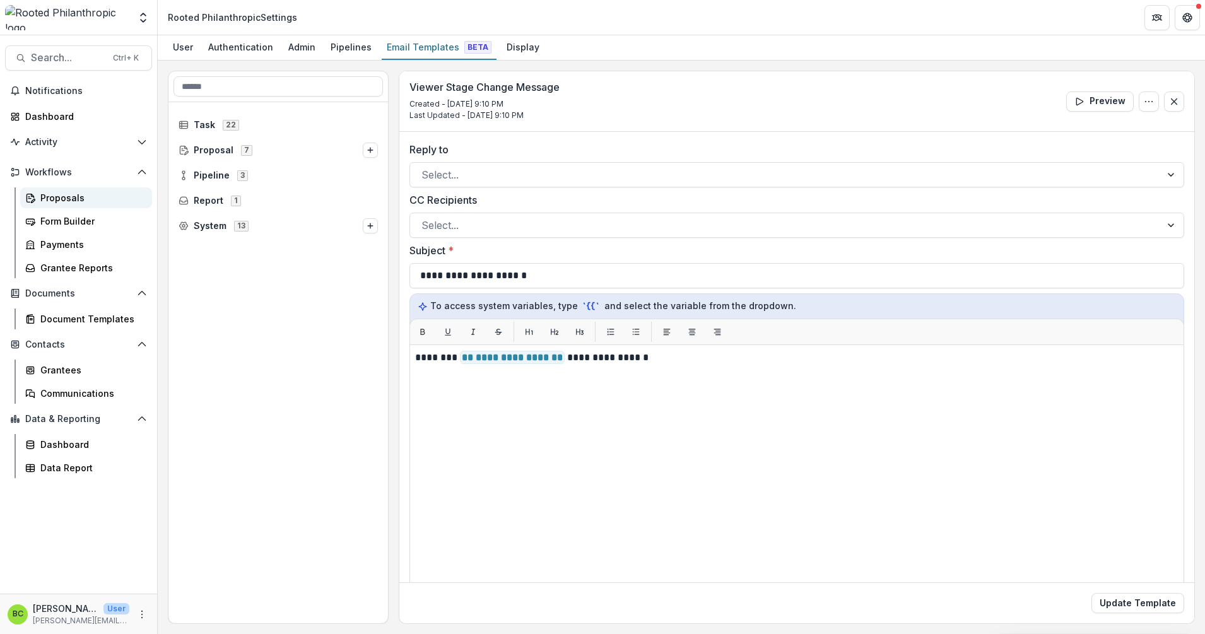
click at [64, 198] on div "Proposals" at bounding box center [91, 197] width 102 height 13
